Goal: Check status: Check status

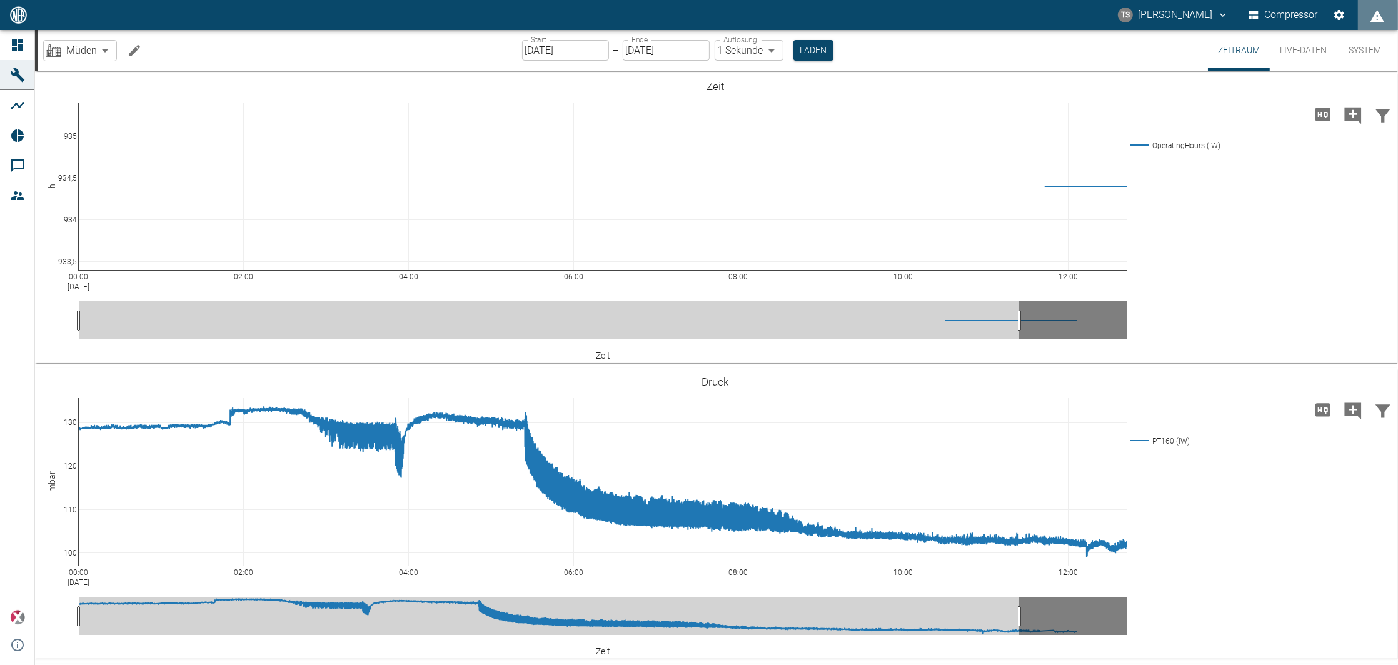
scroll to position [884, 0]
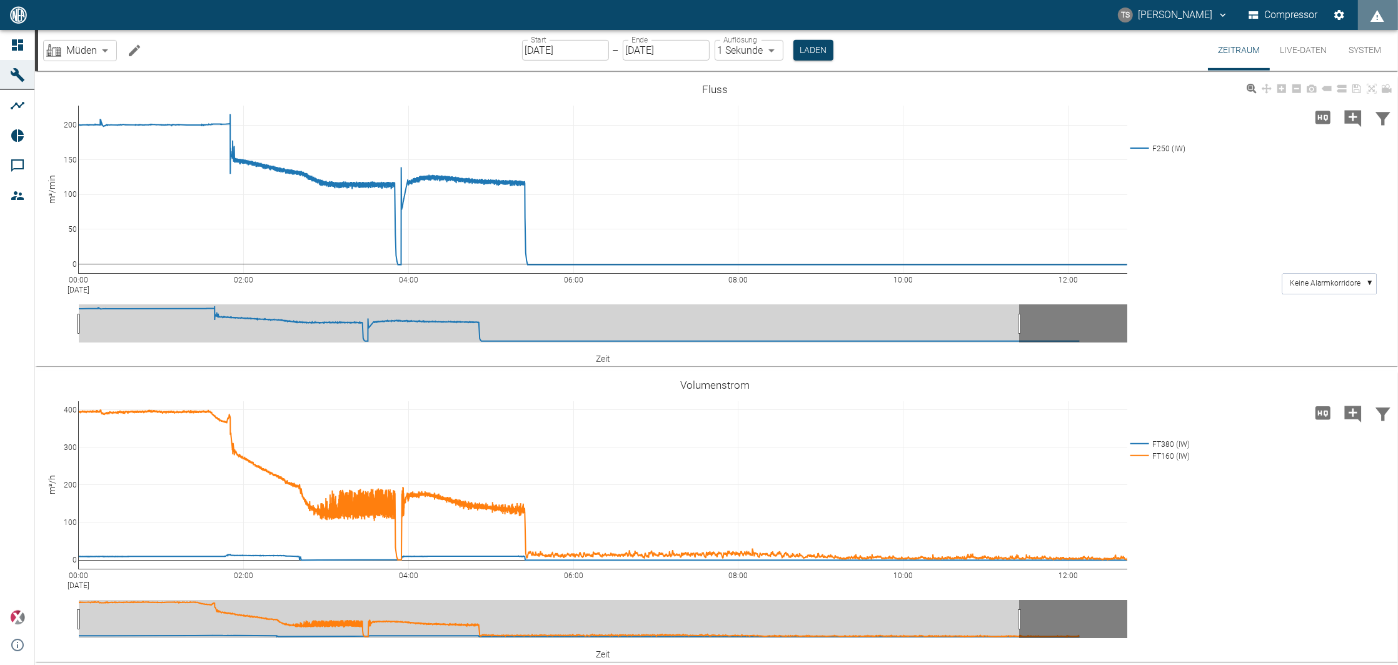
click at [1216, 476] on div "00:00 Aug 20, 2025 02:00 04:00 06:00 08:00 10:00 12:00 0 100 200 300 400 FT380 …" at bounding box center [715, 516] width 1360 height 281
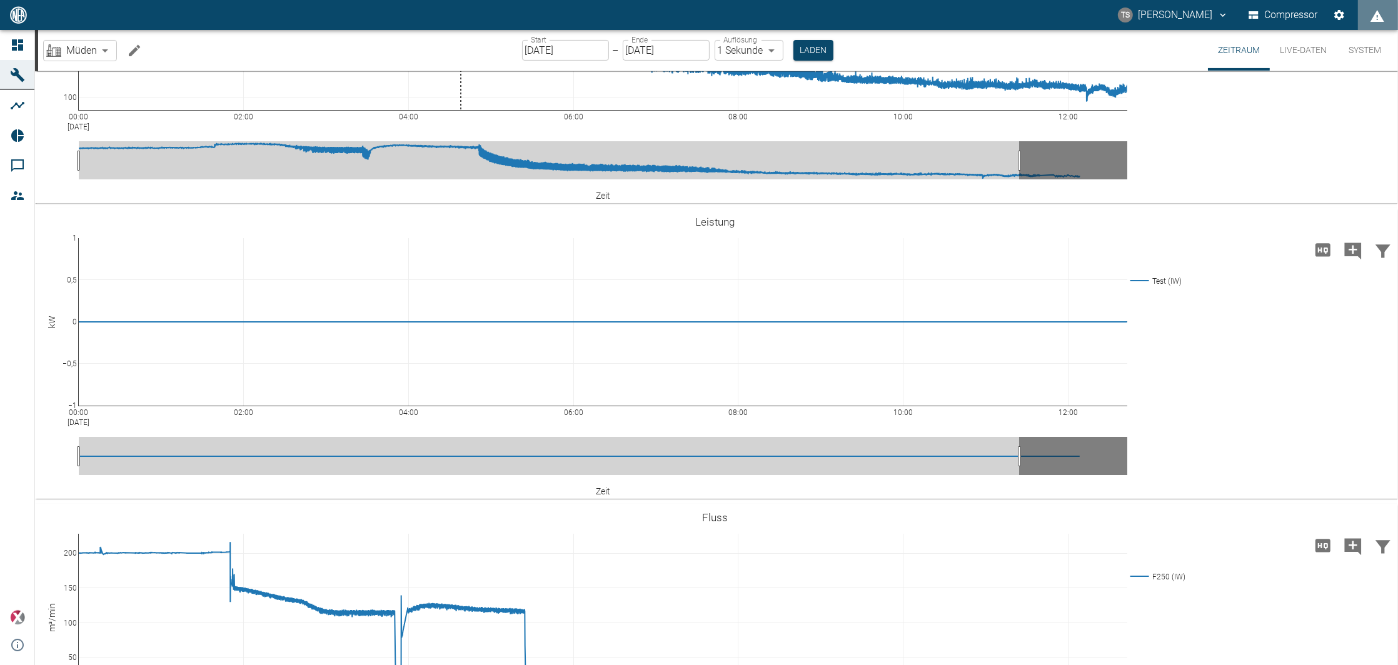
scroll to position [416, 0]
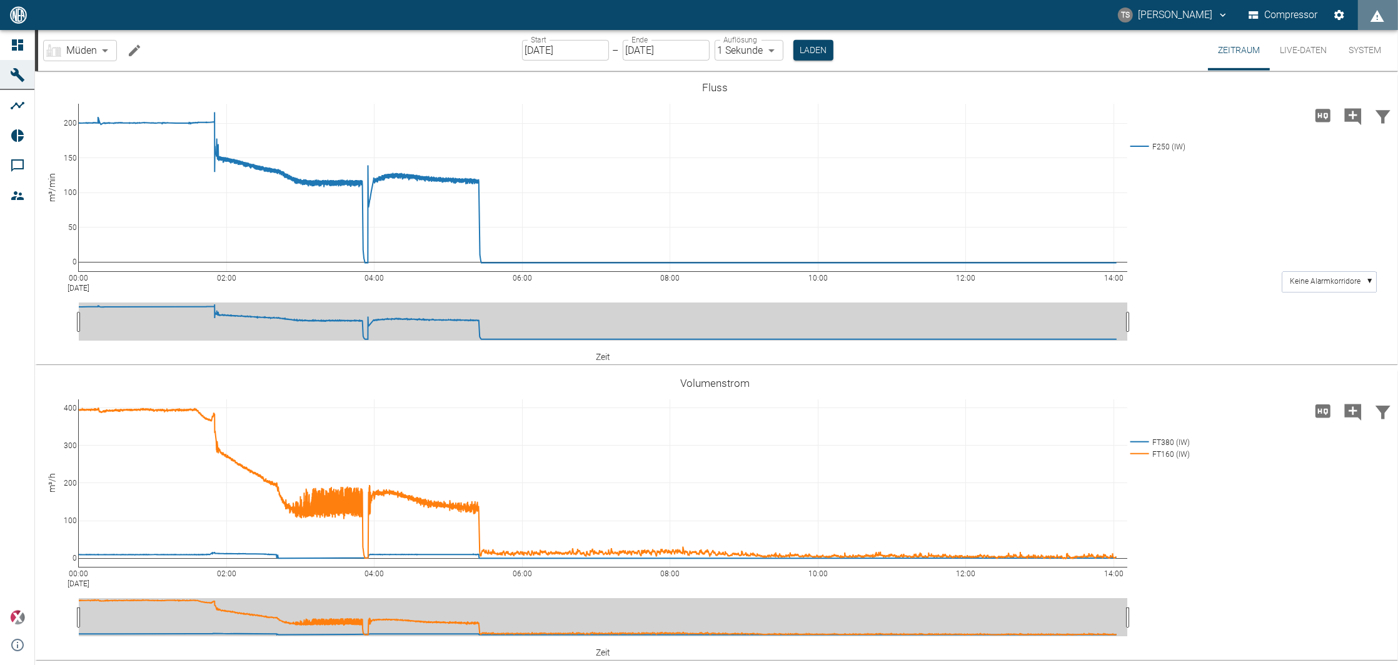
scroll to position [884, 0]
